Goal: Task Accomplishment & Management: Use online tool/utility

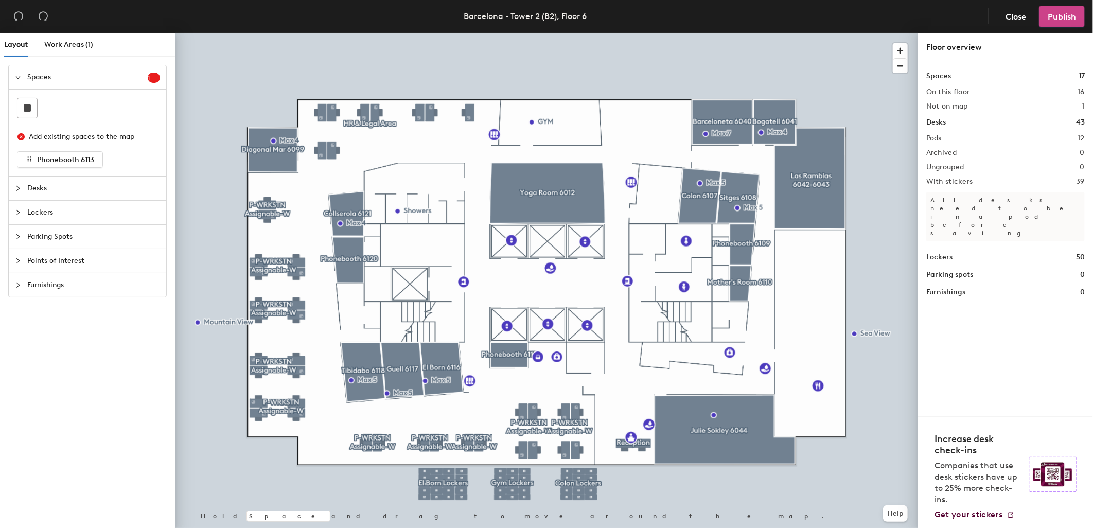
click at [1063, 10] on button "Publish" at bounding box center [1062, 16] width 46 height 21
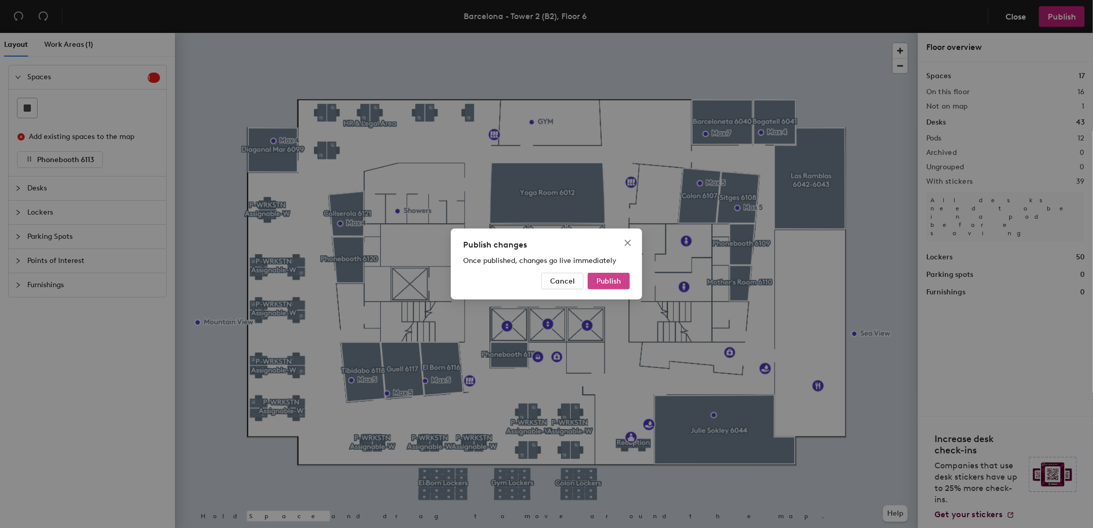
click at [613, 280] on span "Publish" at bounding box center [608, 281] width 25 height 9
